Goal: Information Seeking & Learning: Learn about a topic

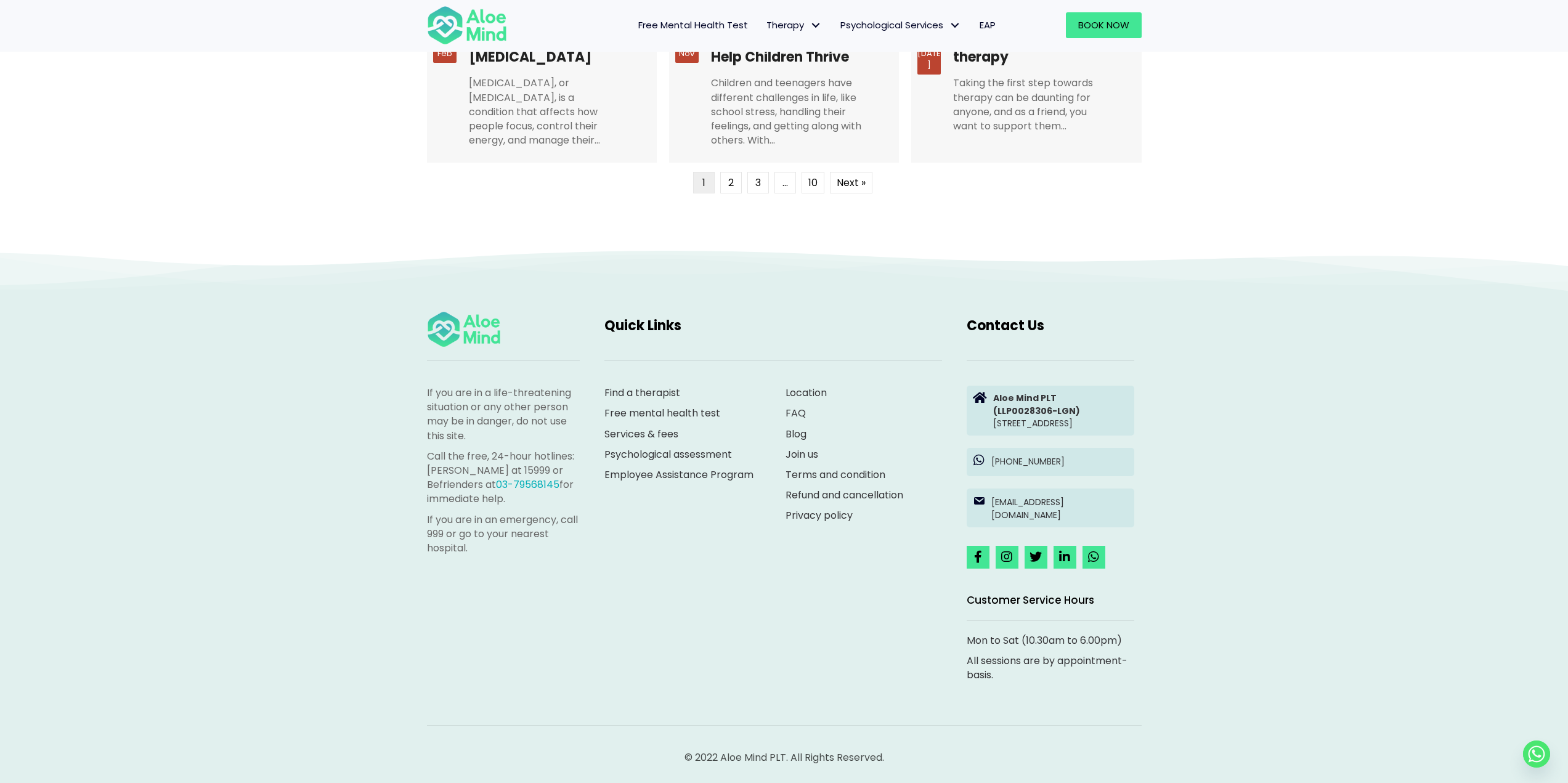
scroll to position [3188, 0]
click at [652, 386] on link "Find a therapist" at bounding box center [642, 392] width 76 height 14
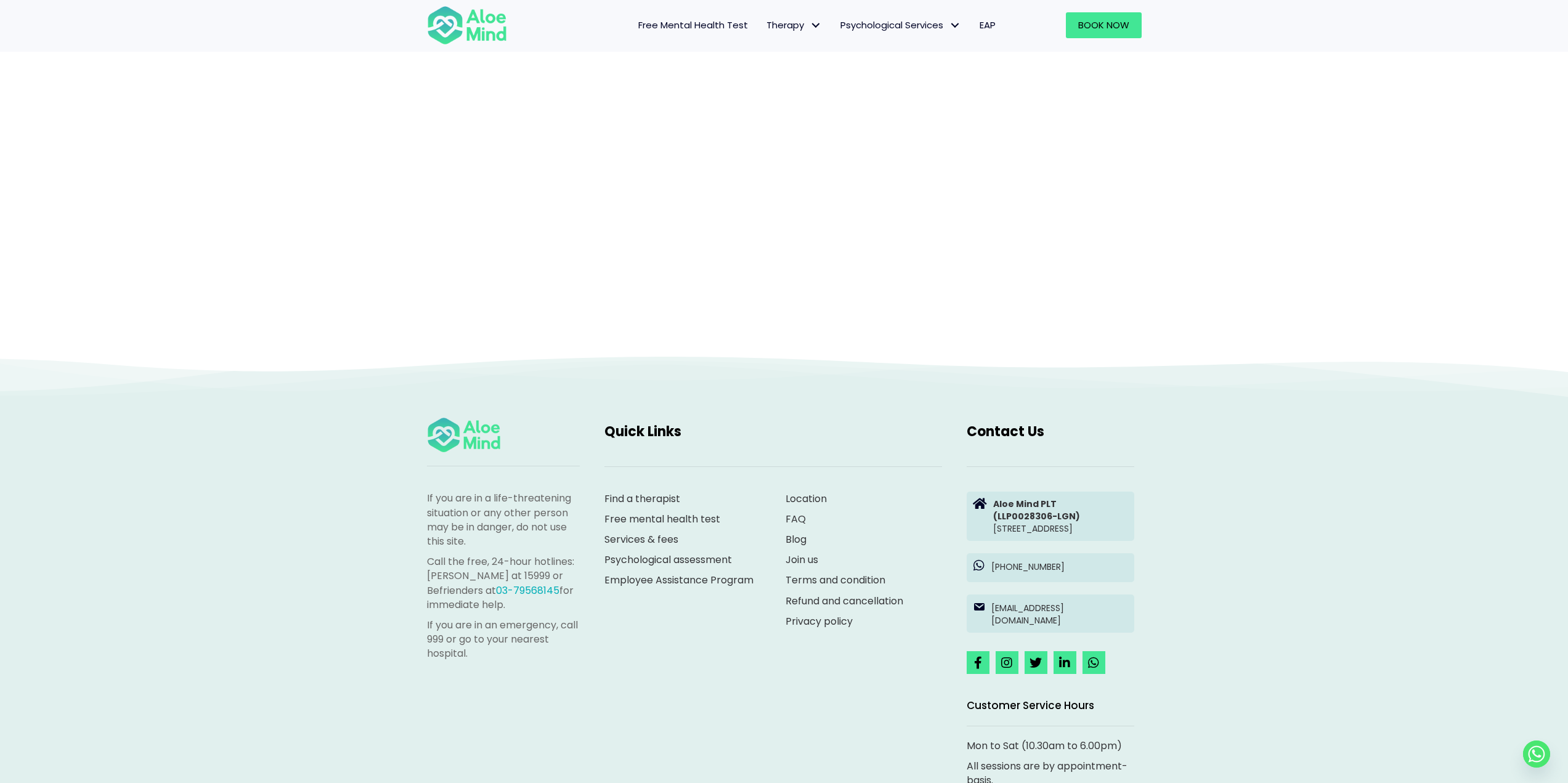
scroll to position [127, 0]
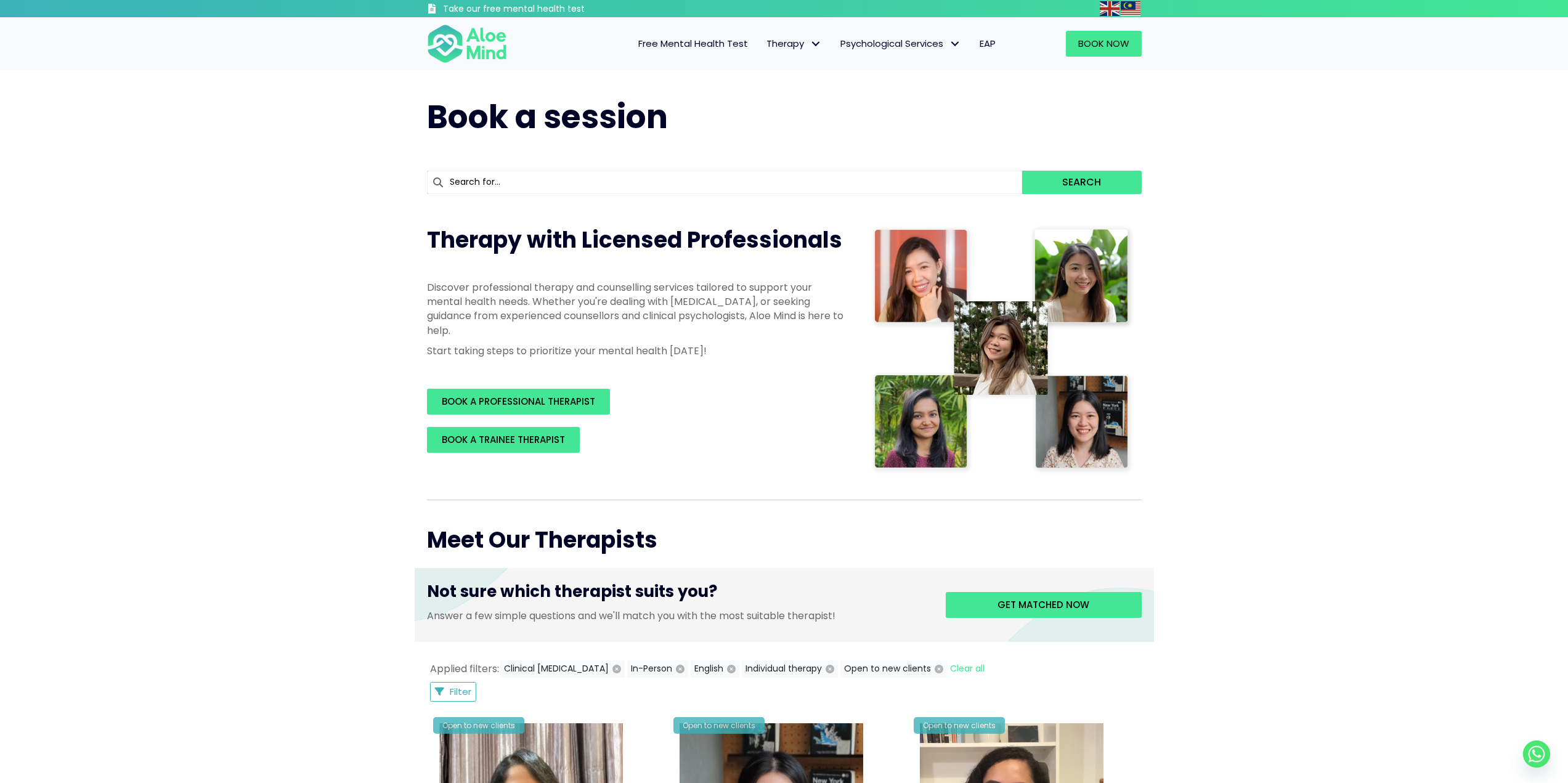
click at [680, 45] on span "Free Mental Health Test" at bounding box center [693, 43] width 110 height 13
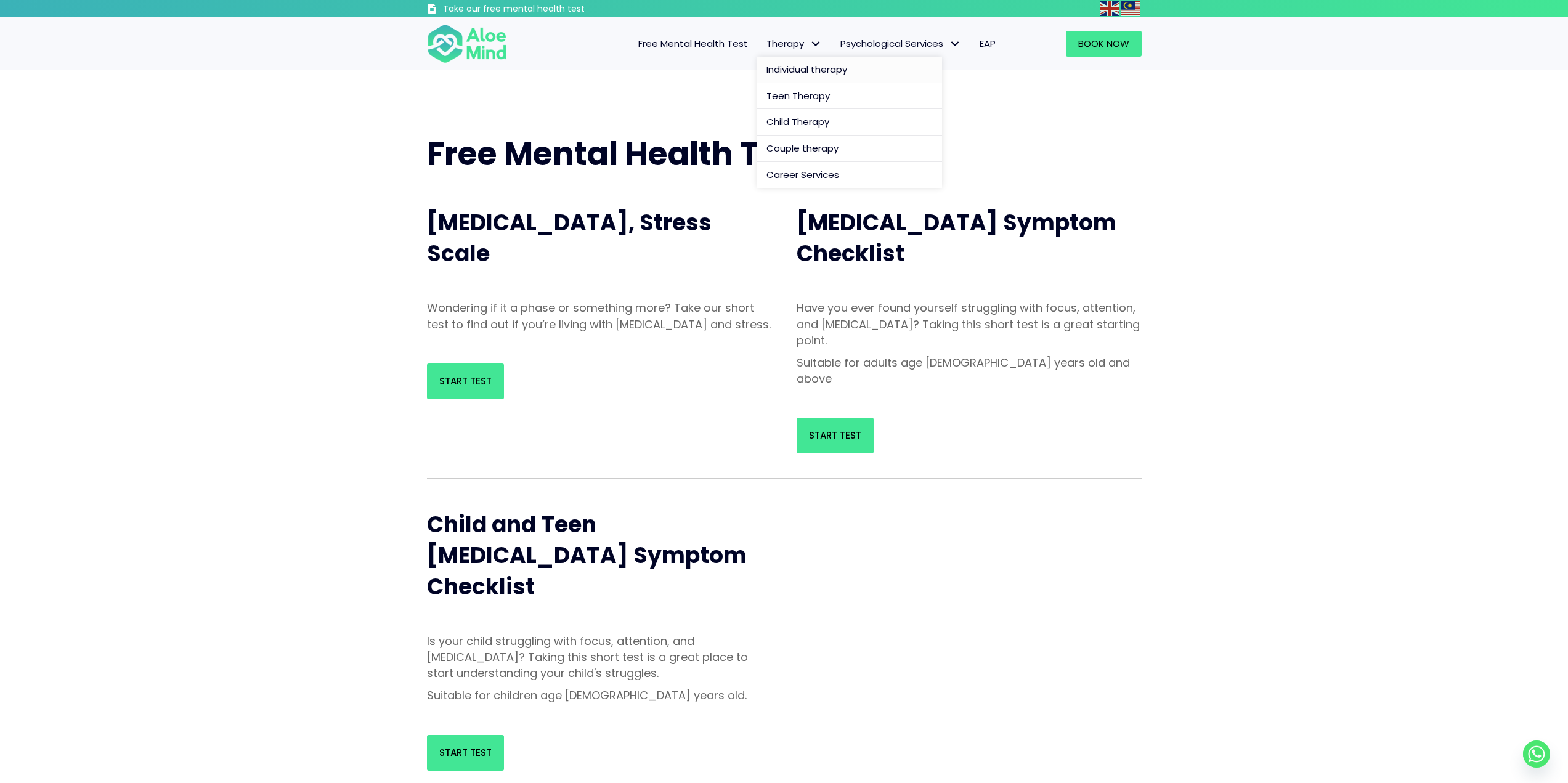
click at [826, 67] on span "Individual therapy" at bounding box center [807, 69] width 81 height 13
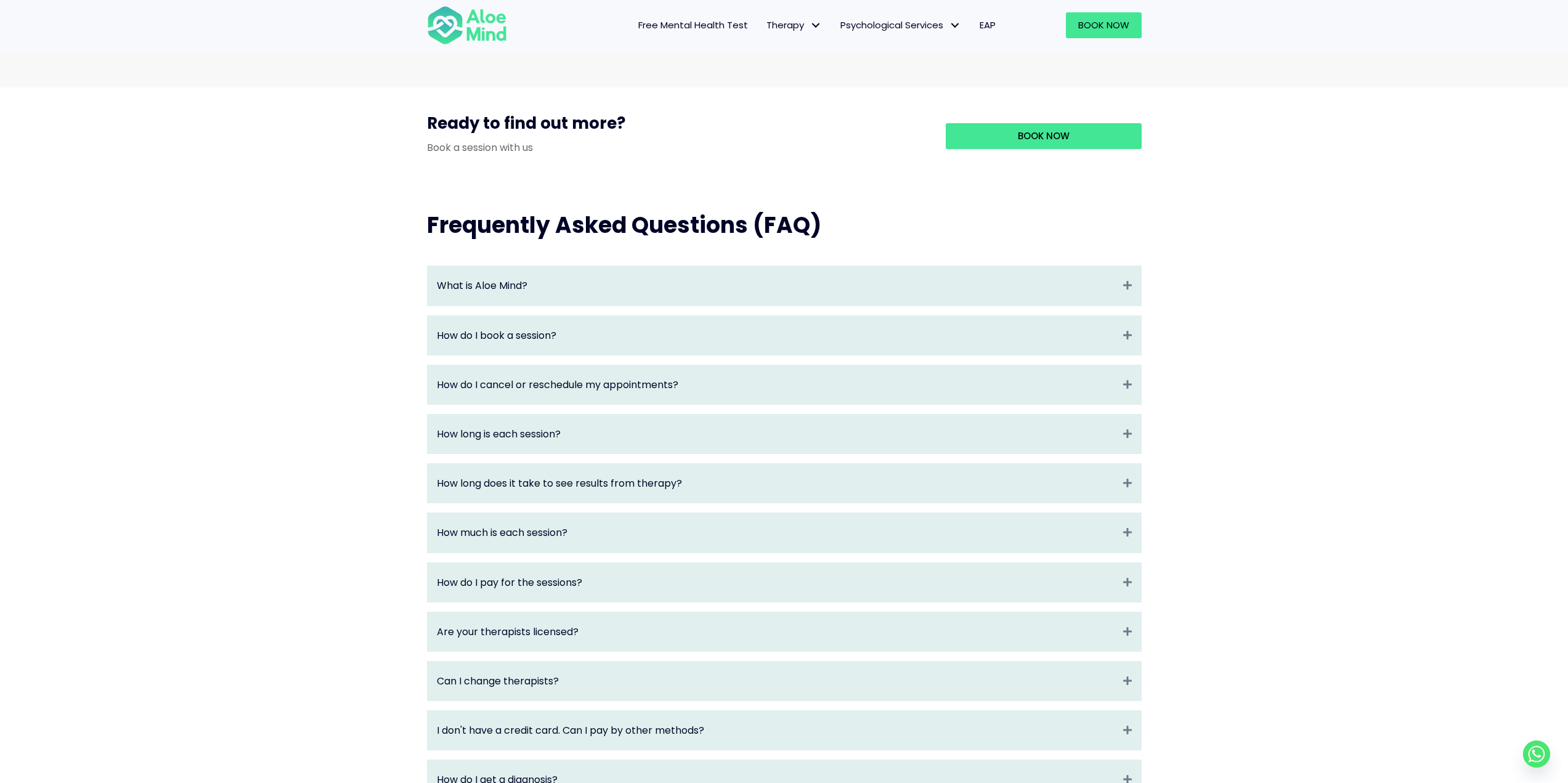
scroll to position [1233, 0]
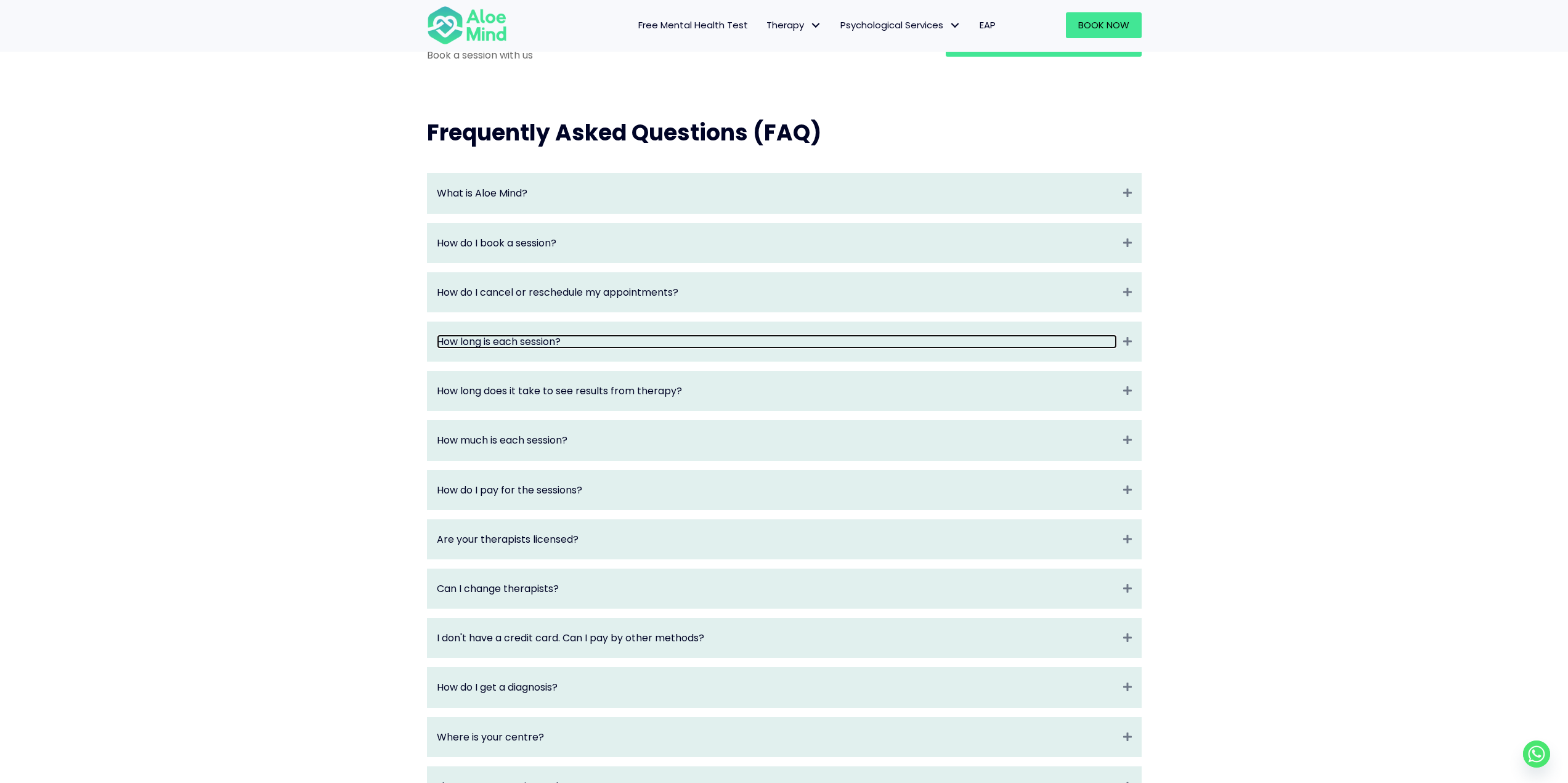
click at [647, 349] on link "How long is each session?" at bounding box center [777, 342] width 680 height 14
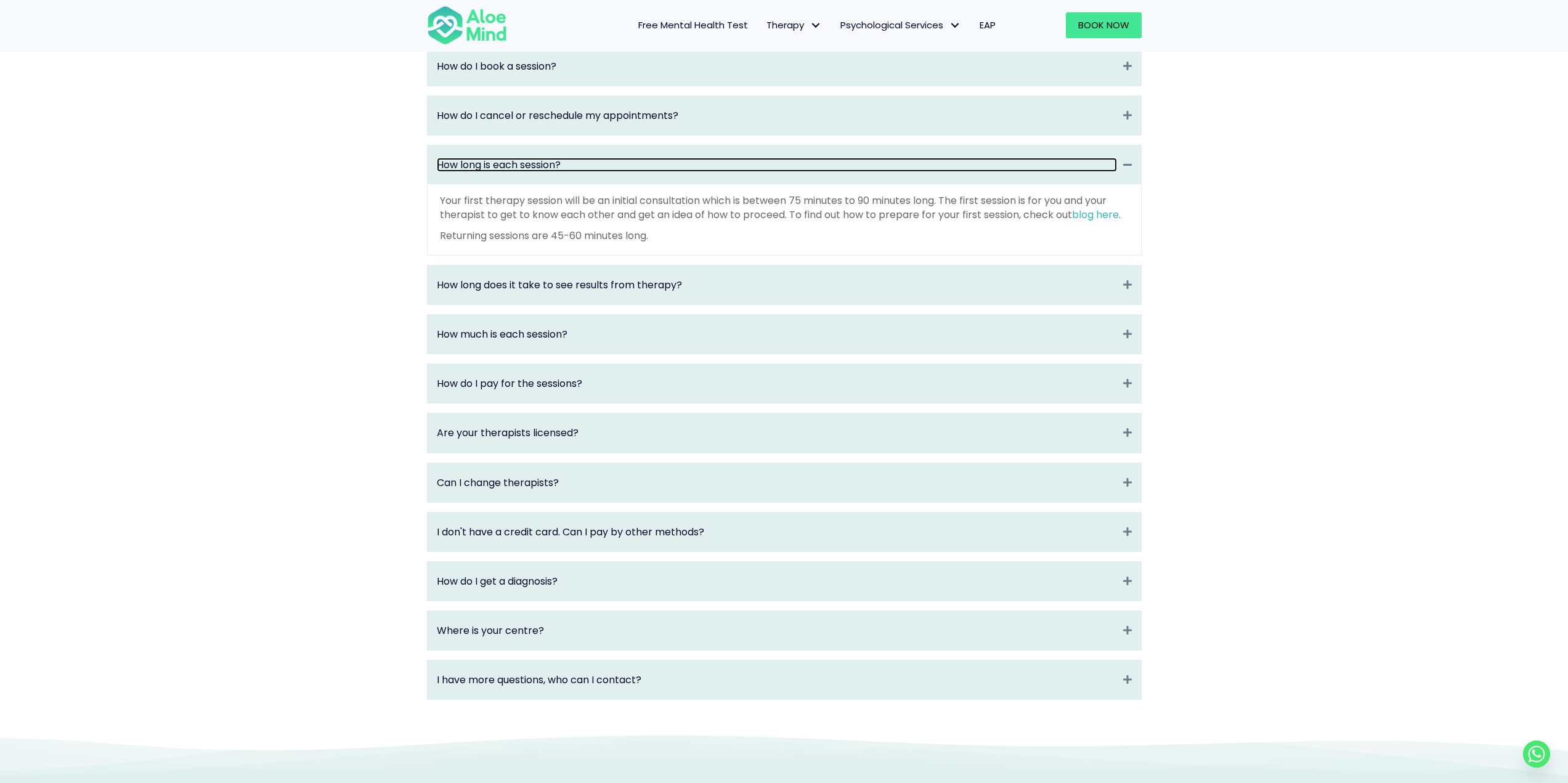
scroll to position [1438, 0]
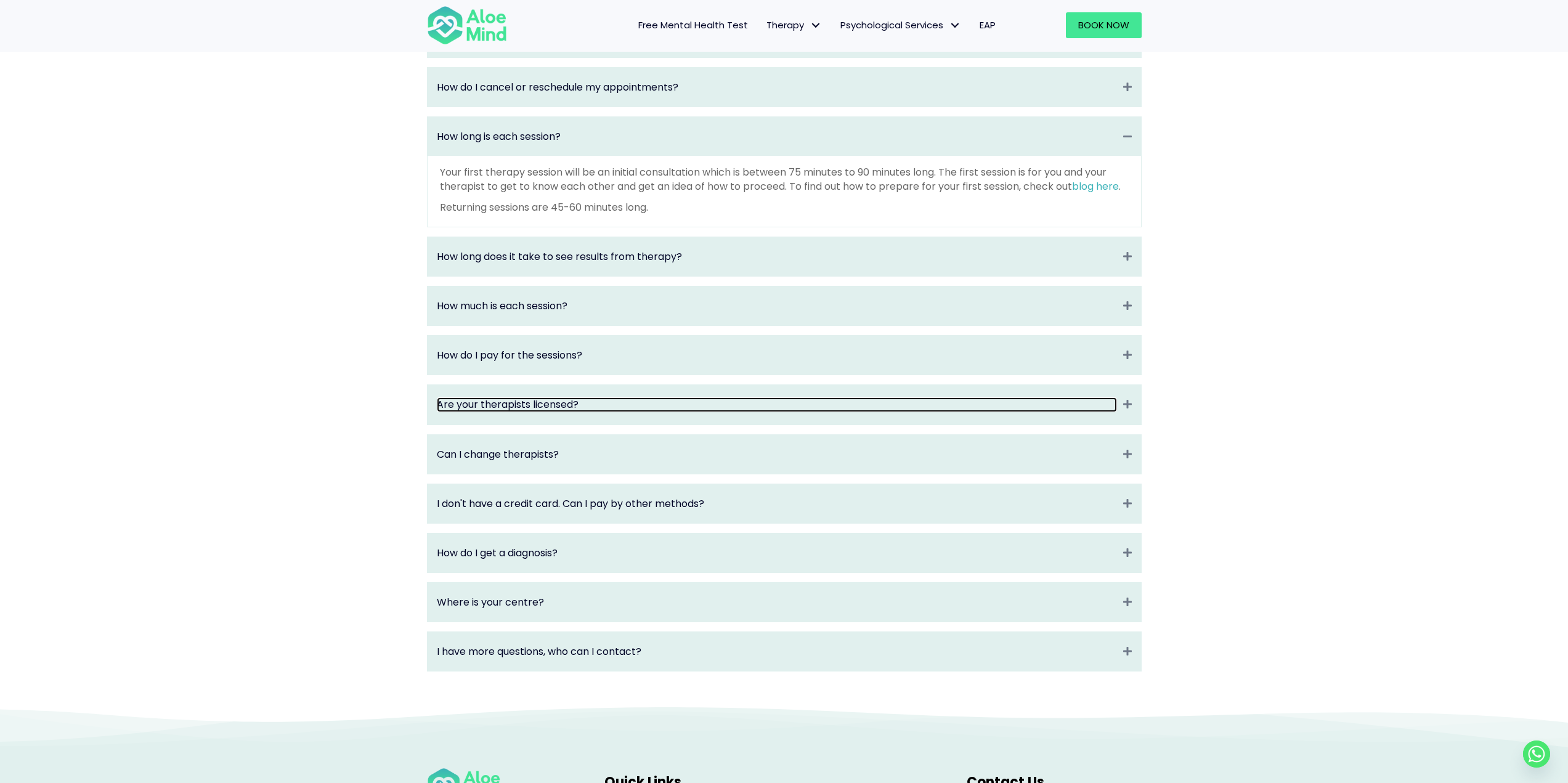
click at [597, 411] on link "Are your therapists licensed?" at bounding box center [777, 404] width 680 height 14
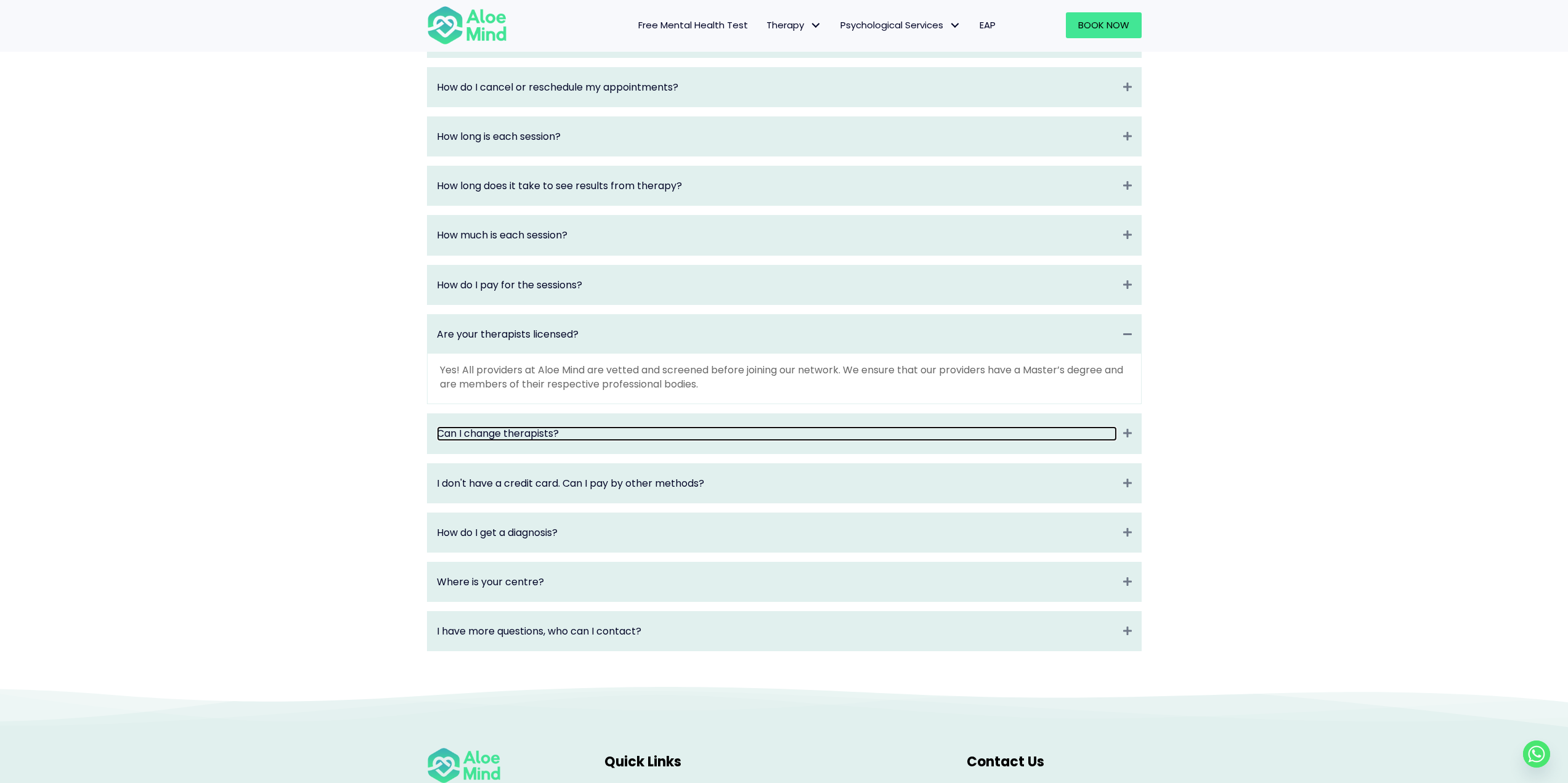
click at [690, 441] on link "Can I change therapists?" at bounding box center [777, 433] width 680 height 14
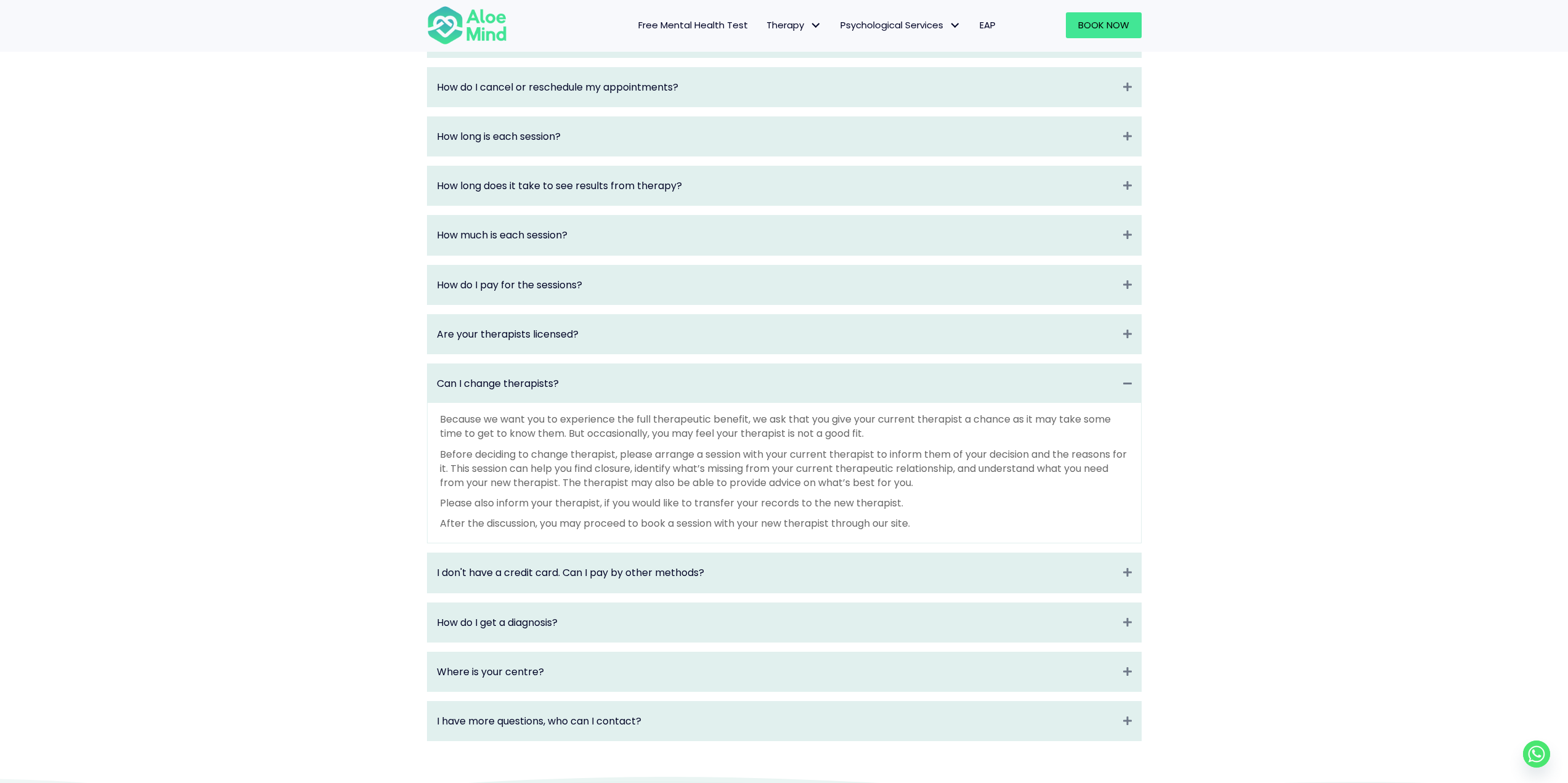
click at [635, 674] on div "Where is your centre? Expand" at bounding box center [784, 671] width 713 height 39
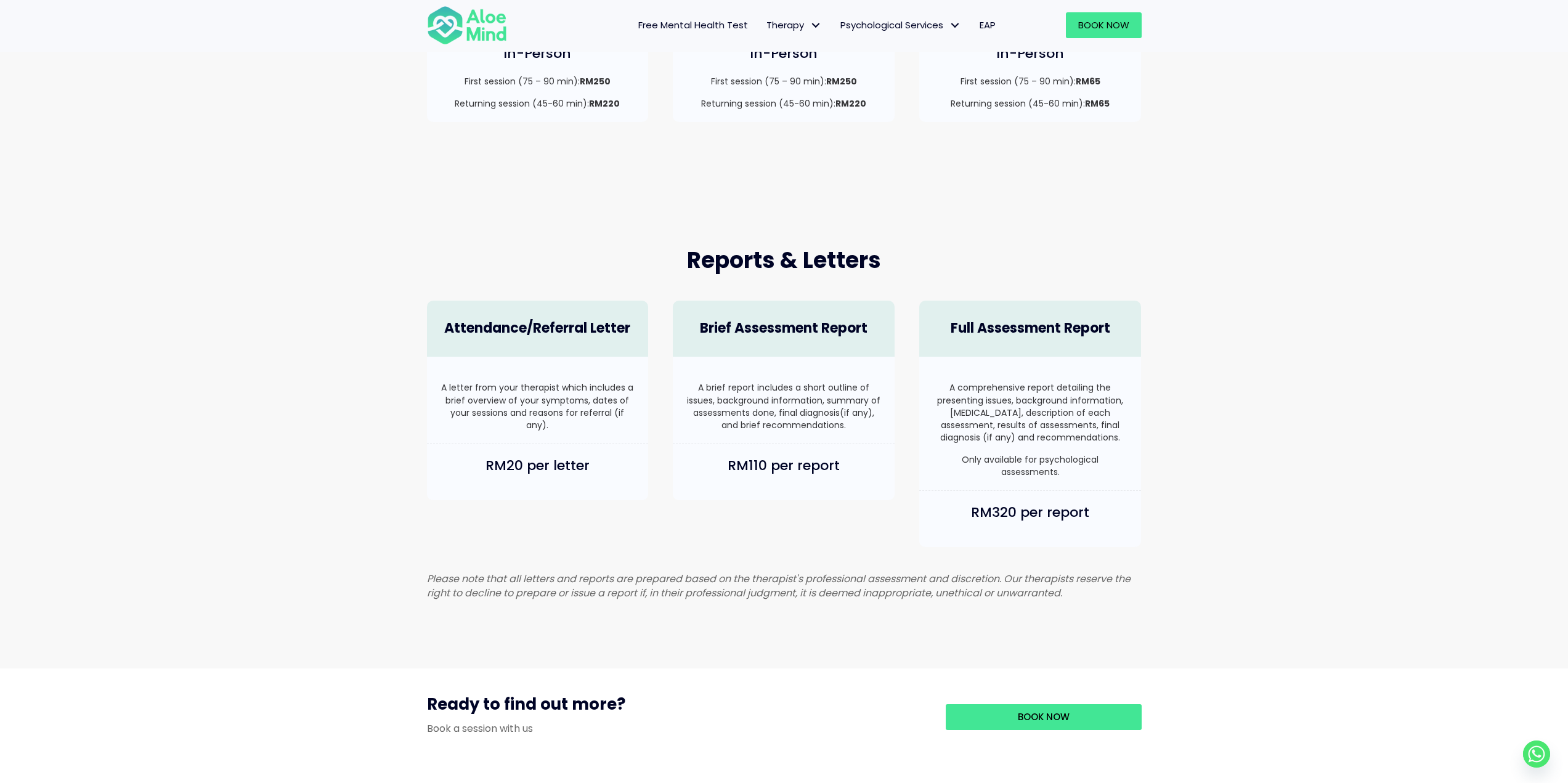
scroll to position [513, 0]
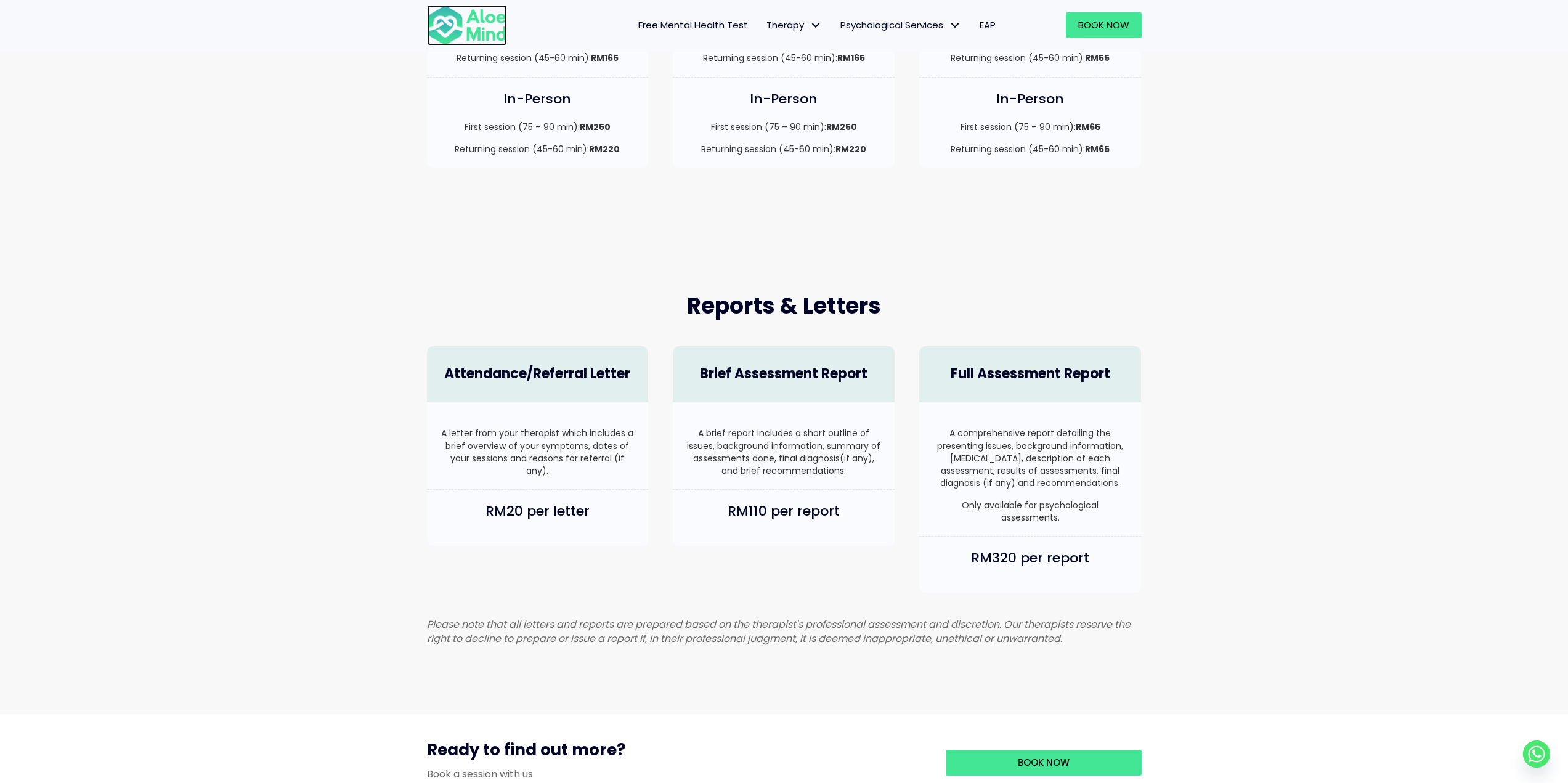
click at [452, 38] on img at bounding box center [466, 25] width 80 height 41
